Goal: Task Accomplishment & Management: Complete application form

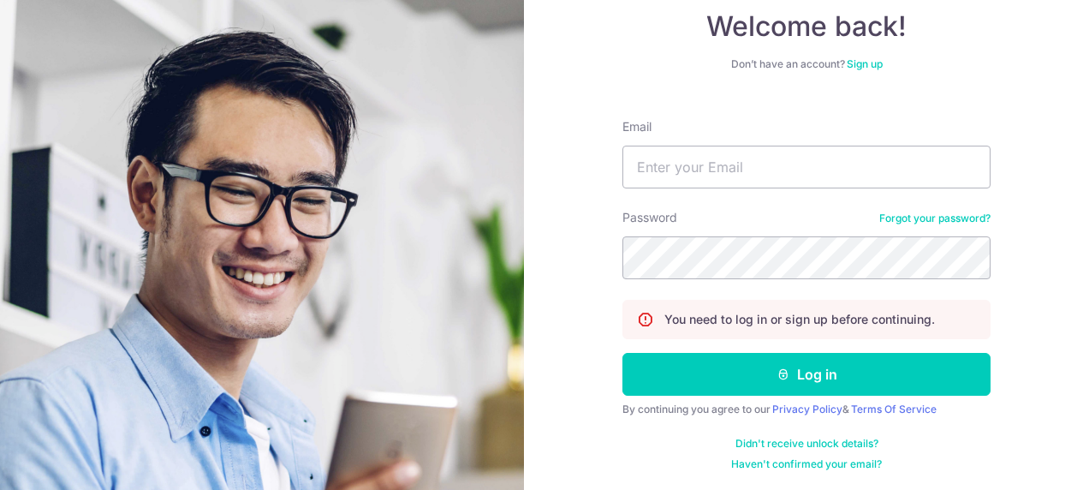
scroll to position [106, 0]
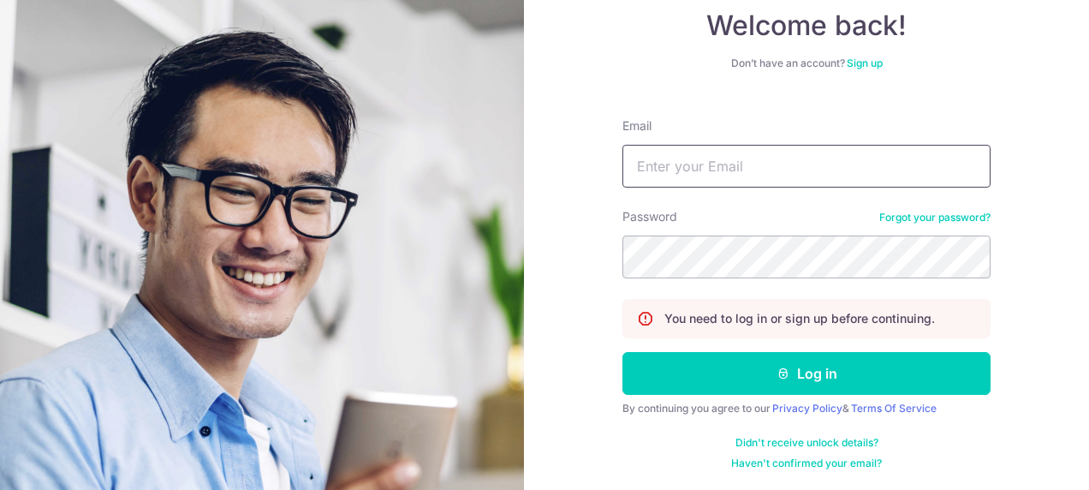
click at [661, 166] on input "Email" at bounding box center [807, 166] width 368 height 43
type input "[EMAIL_ADDRESS][DOMAIN_NAME]"
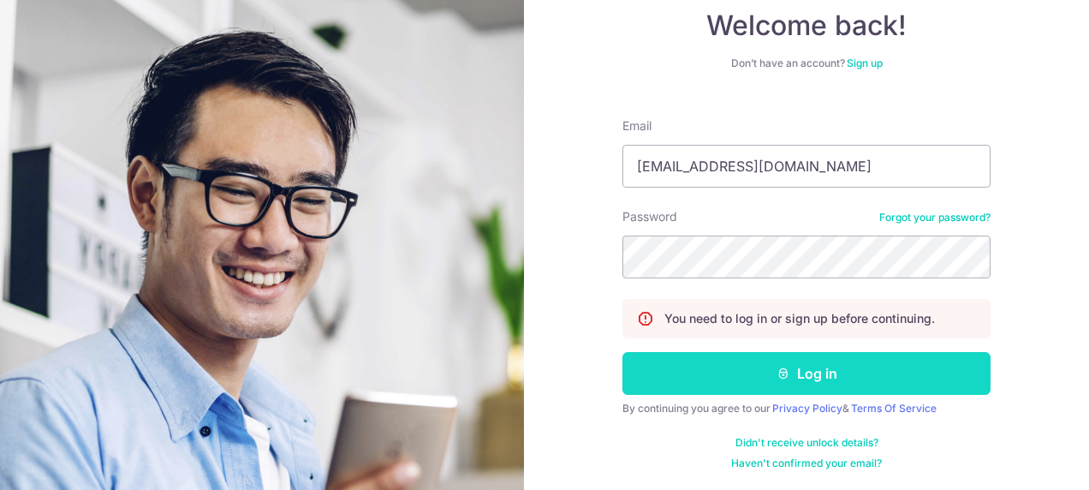
click at [814, 369] on button "Log in" at bounding box center [807, 373] width 368 height 43
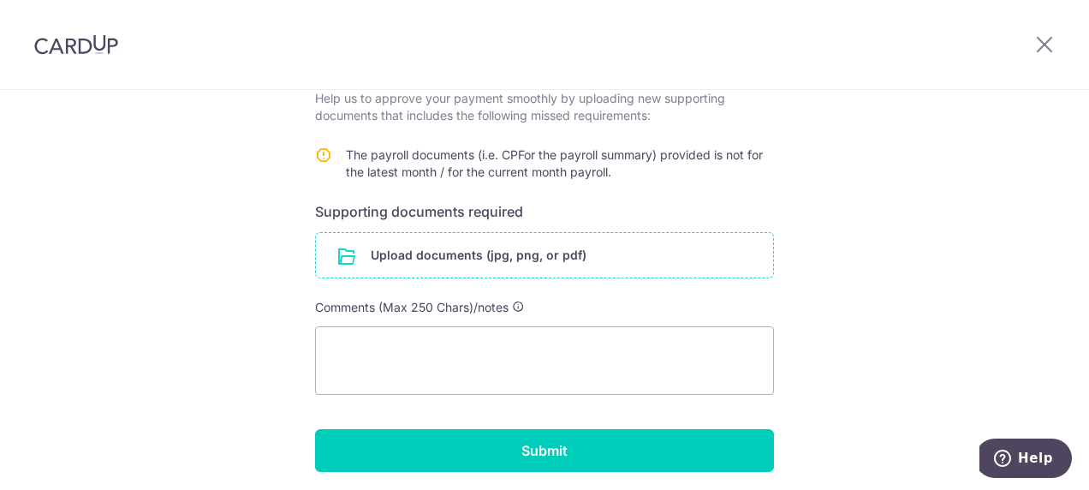
scroll to position [343, 0]
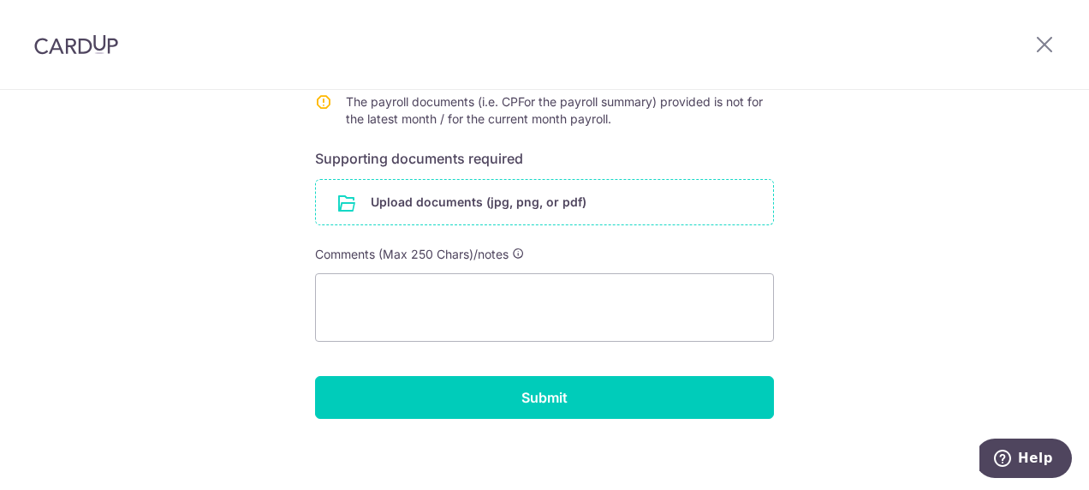
click at [462, 194] on input "file" at bounding box center [544, 202] width 457 height 45
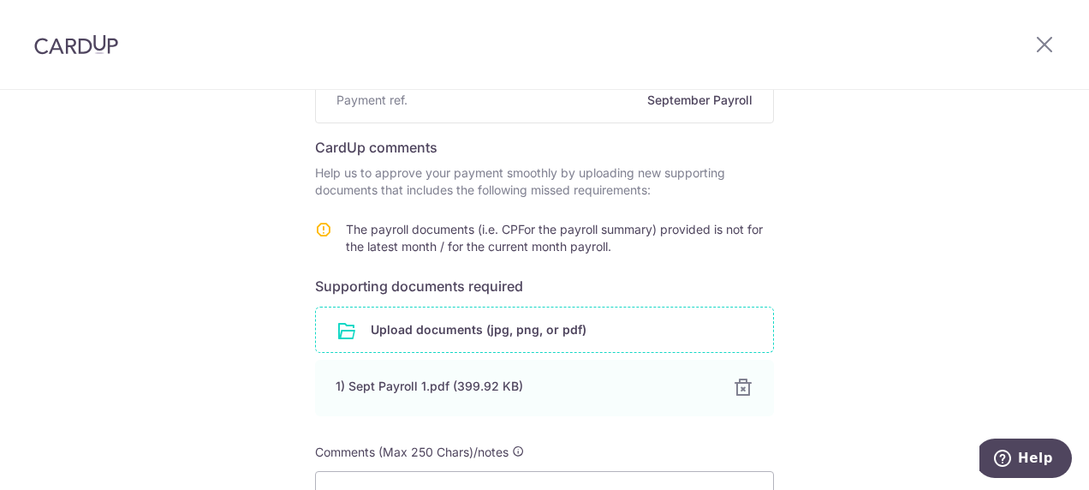
scroll to position [248, 0]
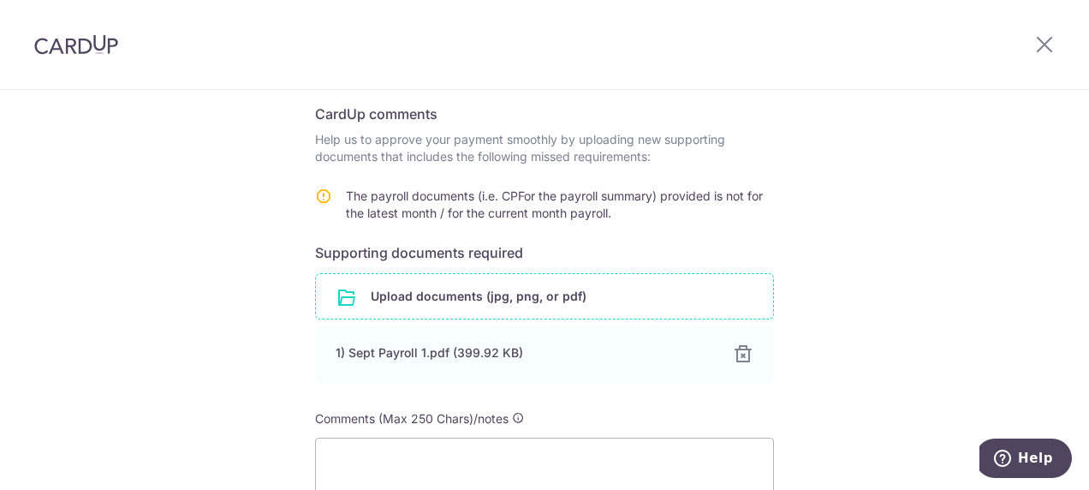
click at [505, 295] on input "file" at bounding box center [544, 296] width 457 height 45
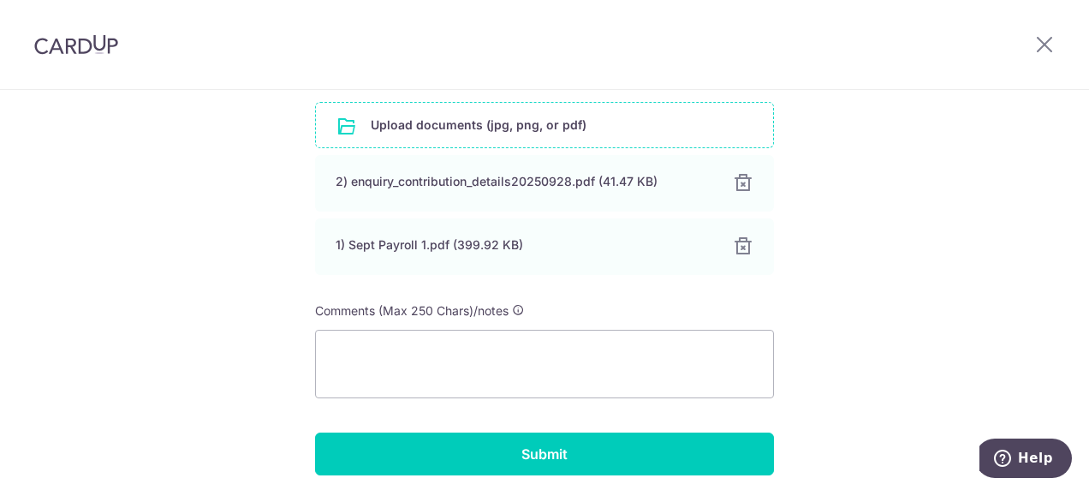
scroll to position [483, 0]
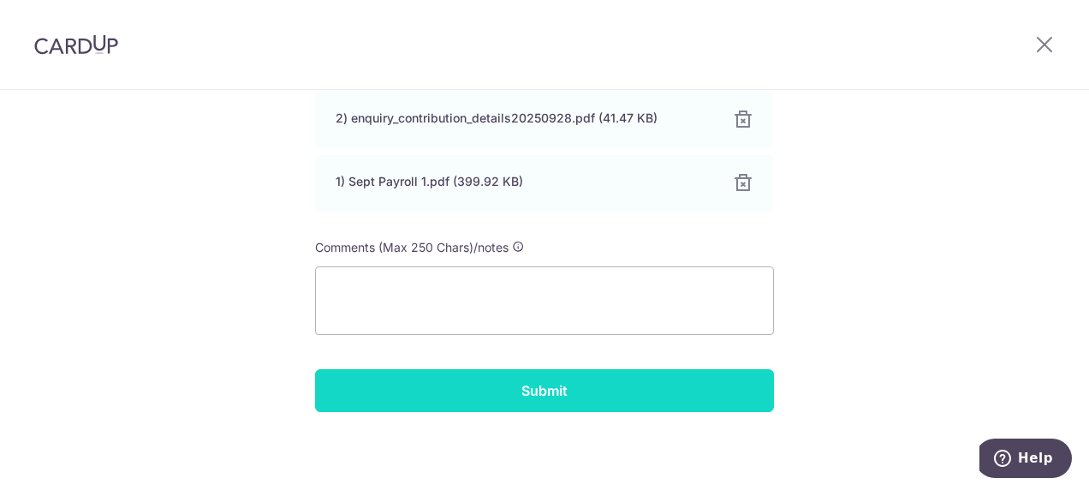
click at [559, 384] on input "Submit" at bounding box center [544, 390] width 459 height 43
